Goal: Transaction & Acquisition: Purchase product/service

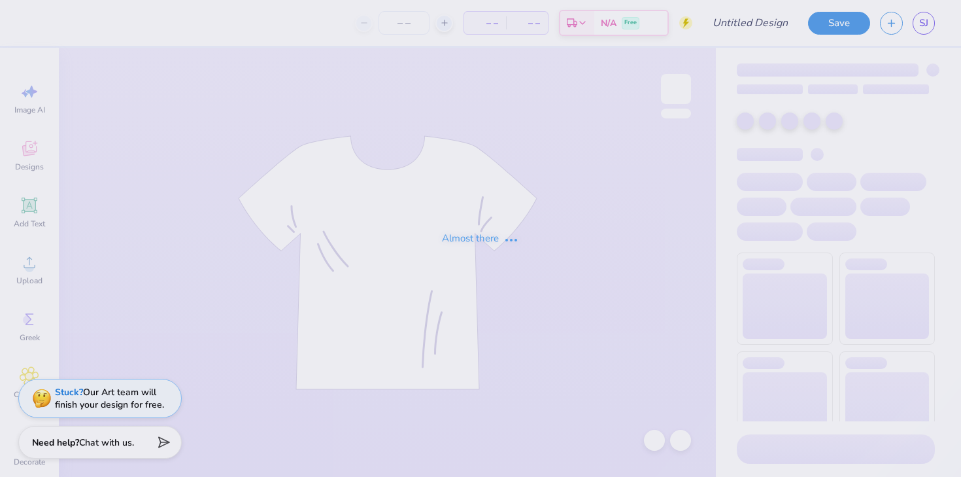
type input "sweet home zta"
type input "30"
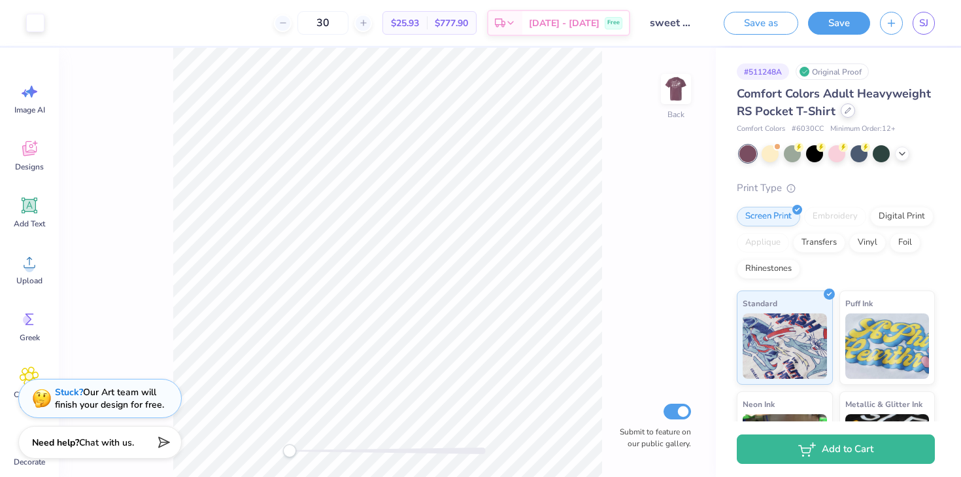
click at [843, 116] on div at bounding box center [848, 110] width 14 height 14
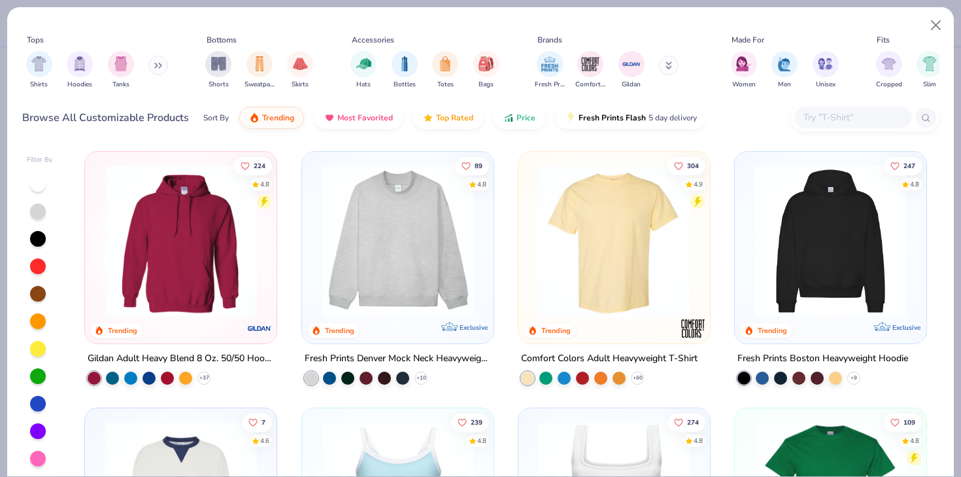
click at [824, 114] on input "text" at bounding box center [852, 117] width 101 height 15
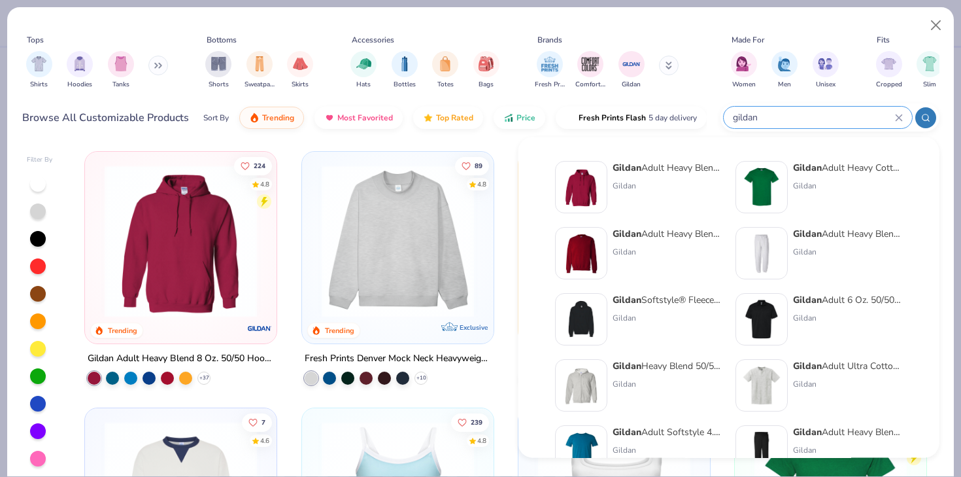
type input "gildan"
click at [654, 248] on div "Gildan" at bounding box center [668, 252] width 110 height 12
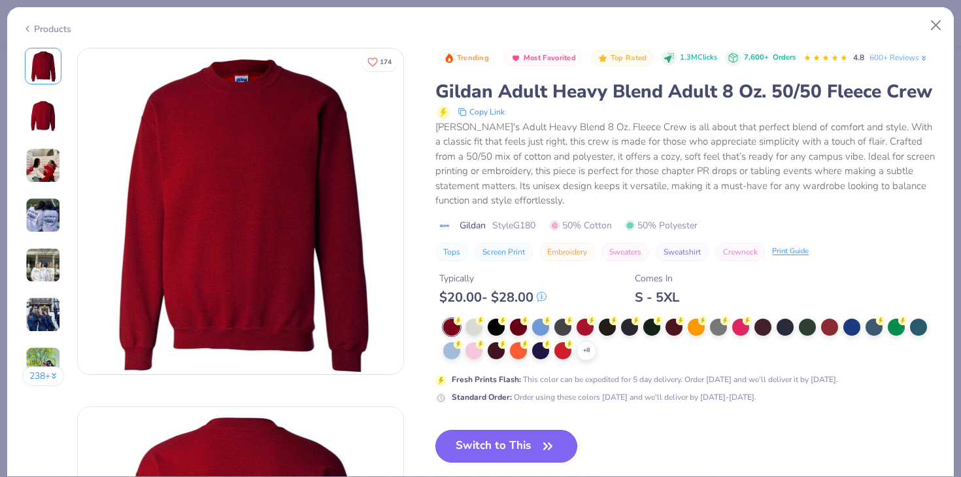
click at [518, 432] on button "Switch to This" at bounding box center [506, 445] width 142 height 33
click at [503, 448] on button "Switch to This" at bounding box center [506, 445] width 142 height 33
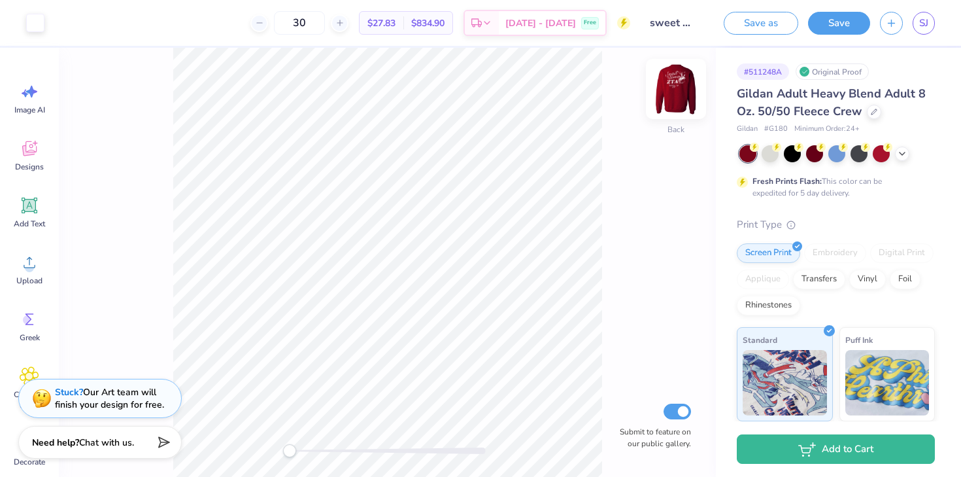
click at [685, 82] on img at bounding box center [676, 89] width 52 height 52
click at [677, 93] on img at bounding box center [676, 89] width 52 height 52
click at [667, 105] on img at bounding box center [676, 89] width 52 height 52
click at [674, 84] on img at bounding box center [676, 89] width 52 height 52
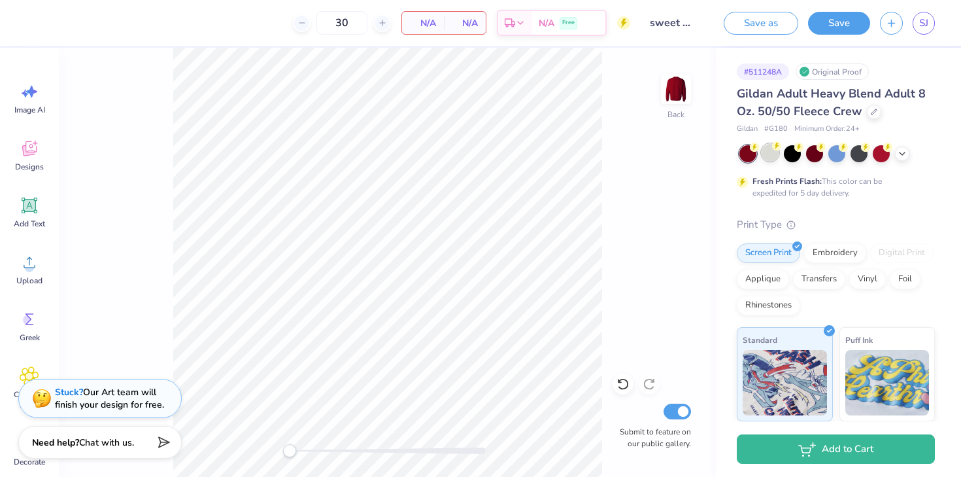
click at [766, 155] on div at bounding box center [770, 152] width 17 height 17
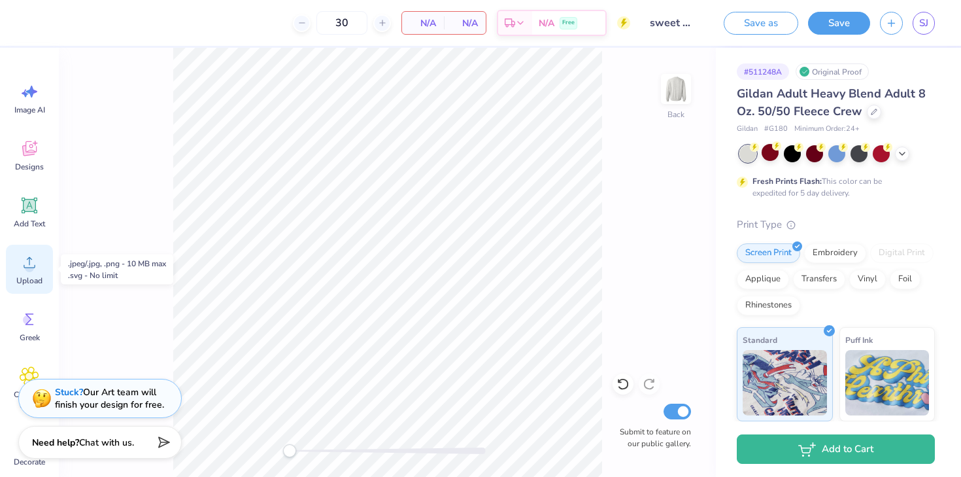
click at [28, 263] on icon at bounding box center [30, 262] width 20 height 20
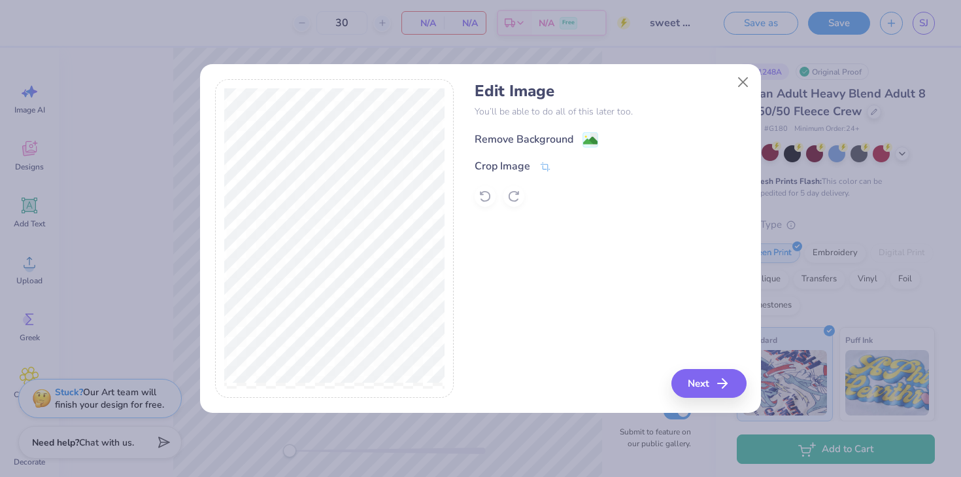
click at [523, 143] on div "Remove Background" at bounding box center [524, 139] width 99 height 16
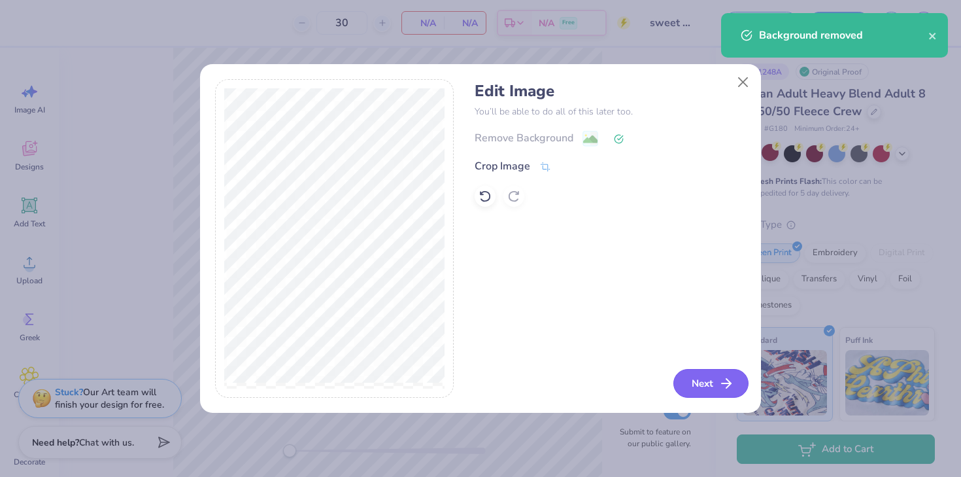
click at [720, 386] on icon "button" at bounding box center [726, 383] width 16 height 16
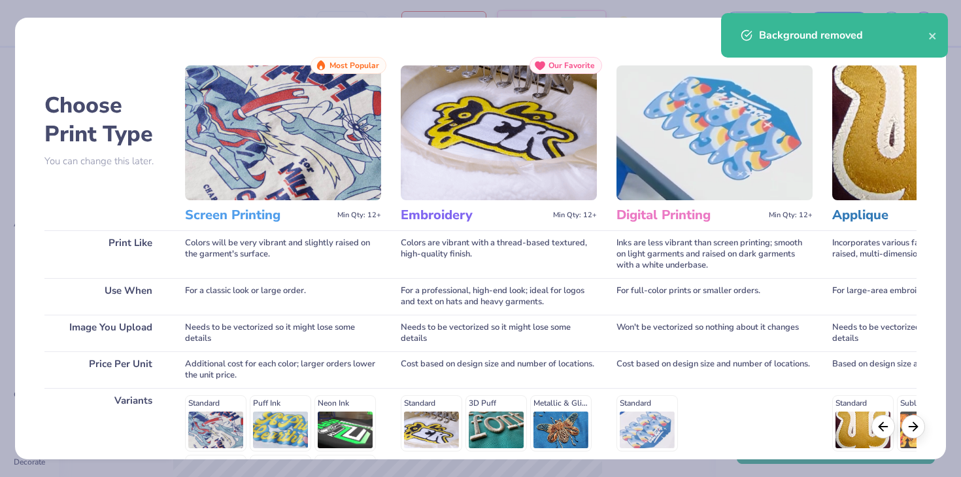
scroll to position [175, 0]
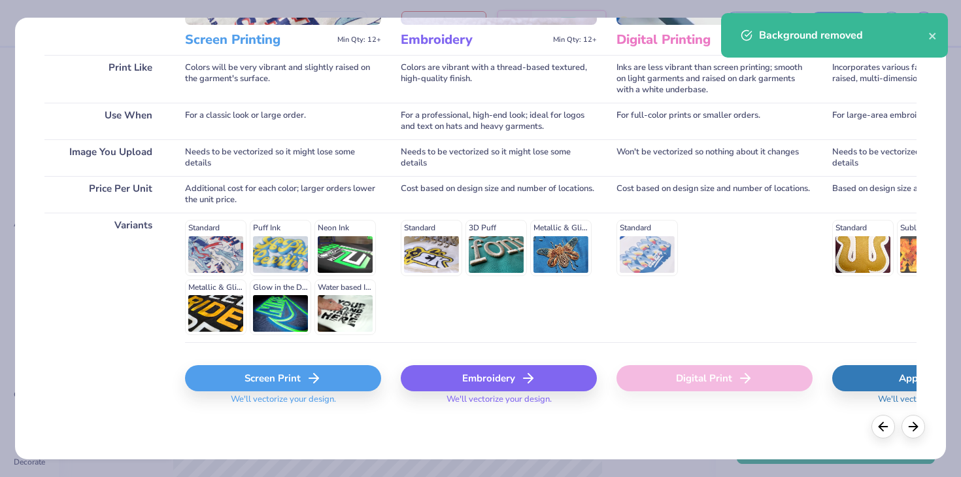
click at [259, 382] on div "Screen Print" at bounding box center [283, 378] width 196 height 26
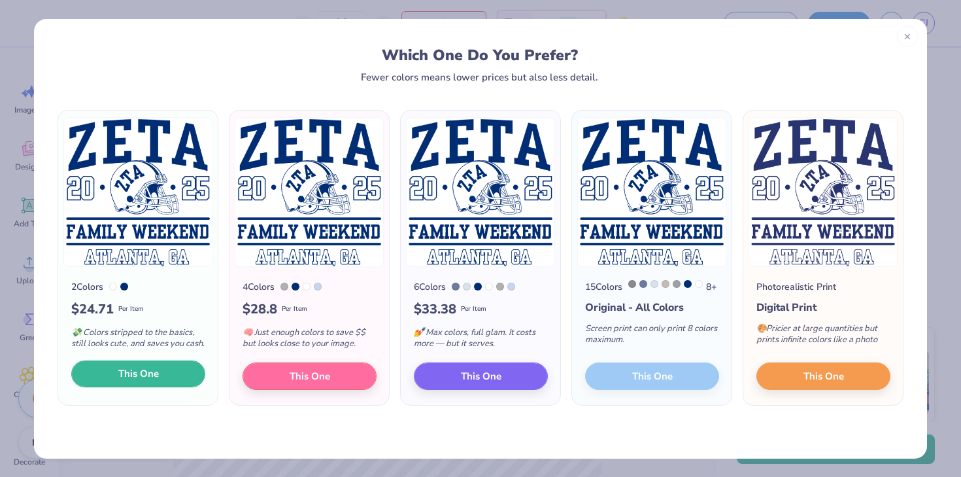
click at [152, 381] on span "This One" at bounding box center [138, 373] width 41 height 15
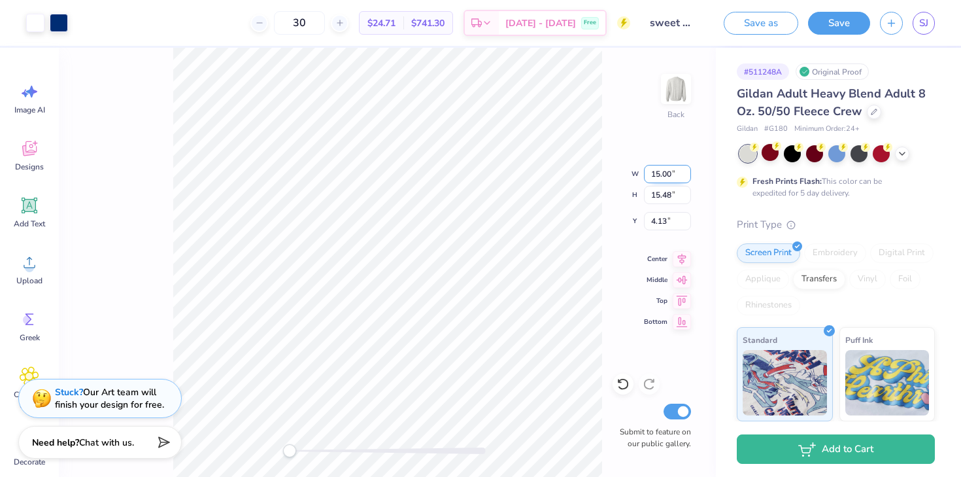
click at [673, 169] on input "15.00" at bounding box center [667, 174] width 47 height 18
type input "14.00"
type input "14.45"
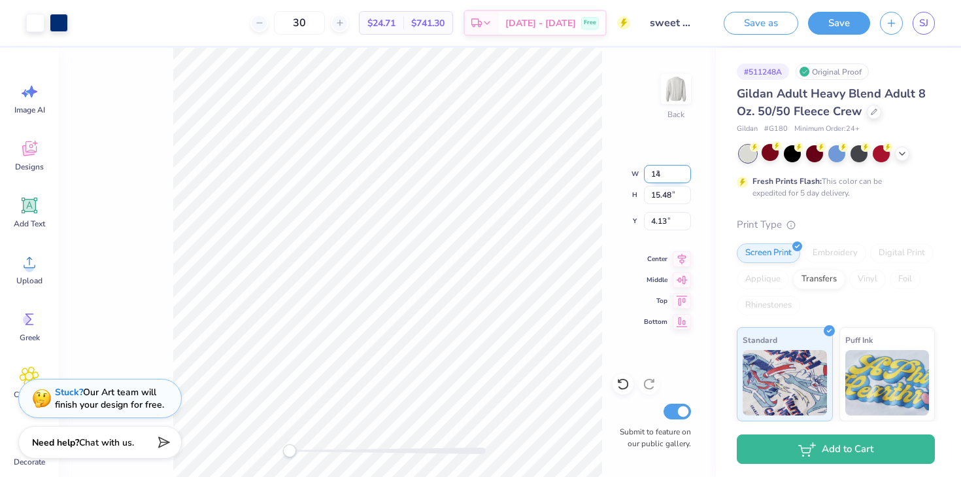
type input "3.52"
click at [673, 185] on div "Back W 14.00 14.00 " H 14.45 14.45 " Y 3.52 3.52 " Center Middle Top Bottom Sub…" at bounding box center [387, 262] width 657 height 429
click at [673, 185] on div "Back W 14.00 H 14.45 Y 3.52 Center Middle Top Bottom Submit to feature on our p…" at bounding box center [387, 262] width 657 height 429
click at [660, 198] on input "14.45" at bounding box center [667, 195] width 47 height 18
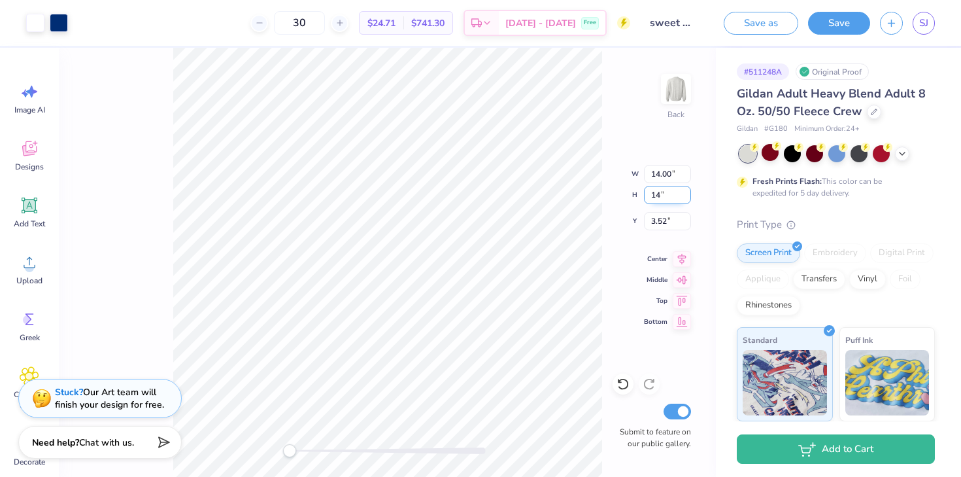
type input "14"
type input "13.56"
type input "14.00"
type input "3.78"
click at [662, 198] on input "14.00" at bounding box center [667, 195] width 47 height 18
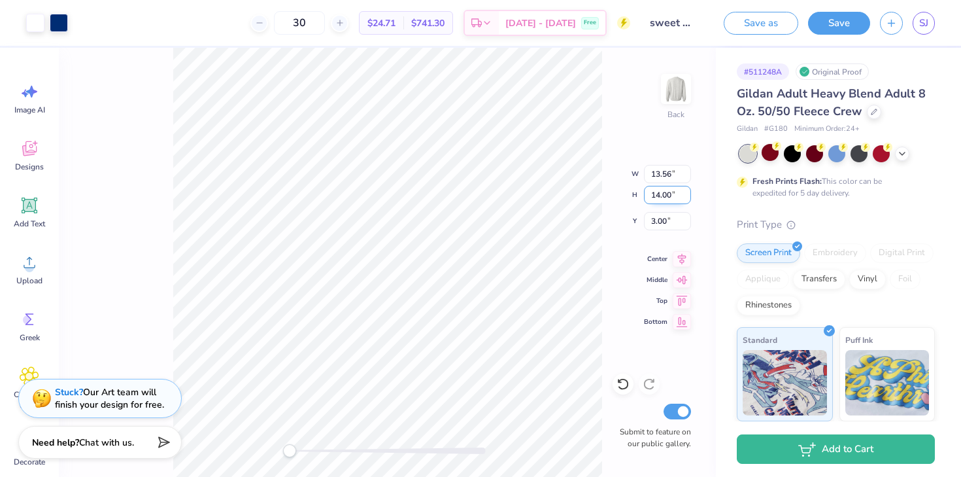
click at [662, 198] on input "14.00" at bounding box center [667, 195] width 47 height 18
type input "13"
type input "12.59"
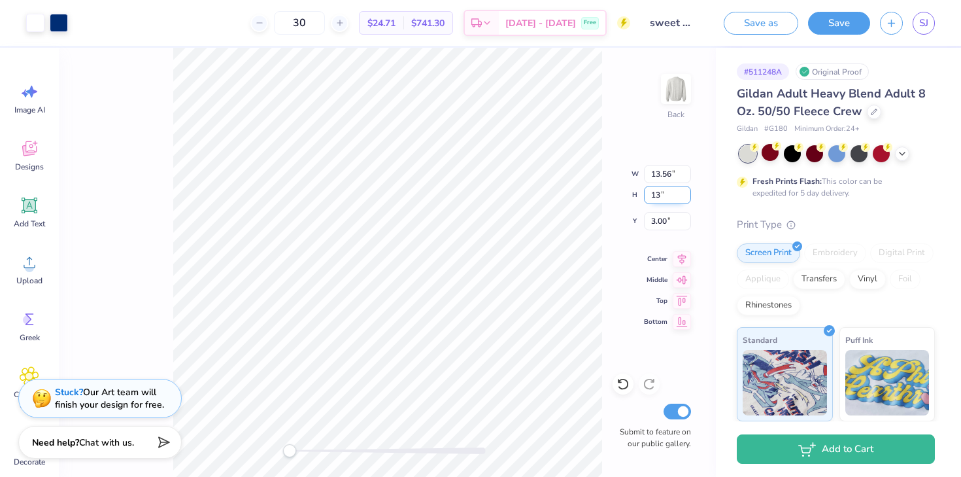
type input "13.00"
type input "3.50"
click at [664, 168] on input "12.59" at bounding box center [667, 174] width 47 height 18
